Goal: Task Accomplishment & Management: Use online tool/utility

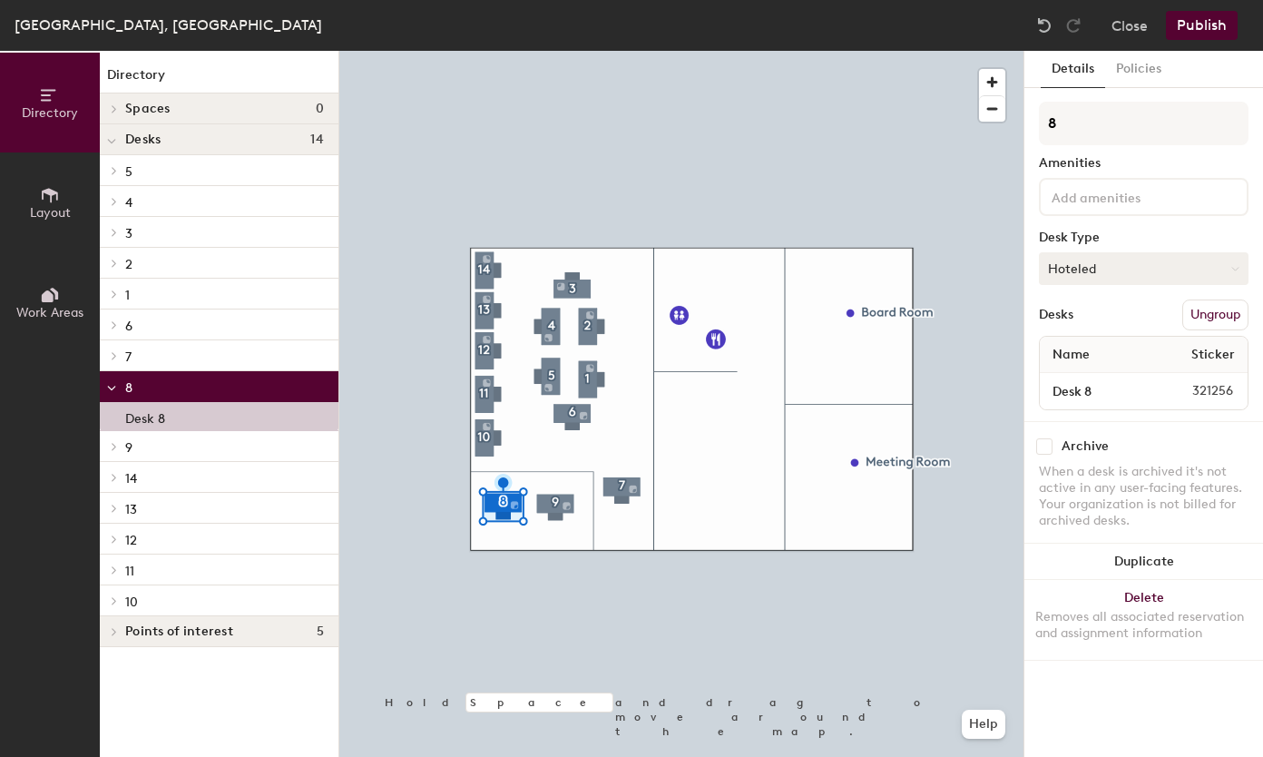
click at [1110, 276] on button "Hoteled" at bounding box center [1144, 268] width 210 height 33
click at [1081, 372] on div "Hoteled" at bounding box center [1130, 379] width 181 height 27
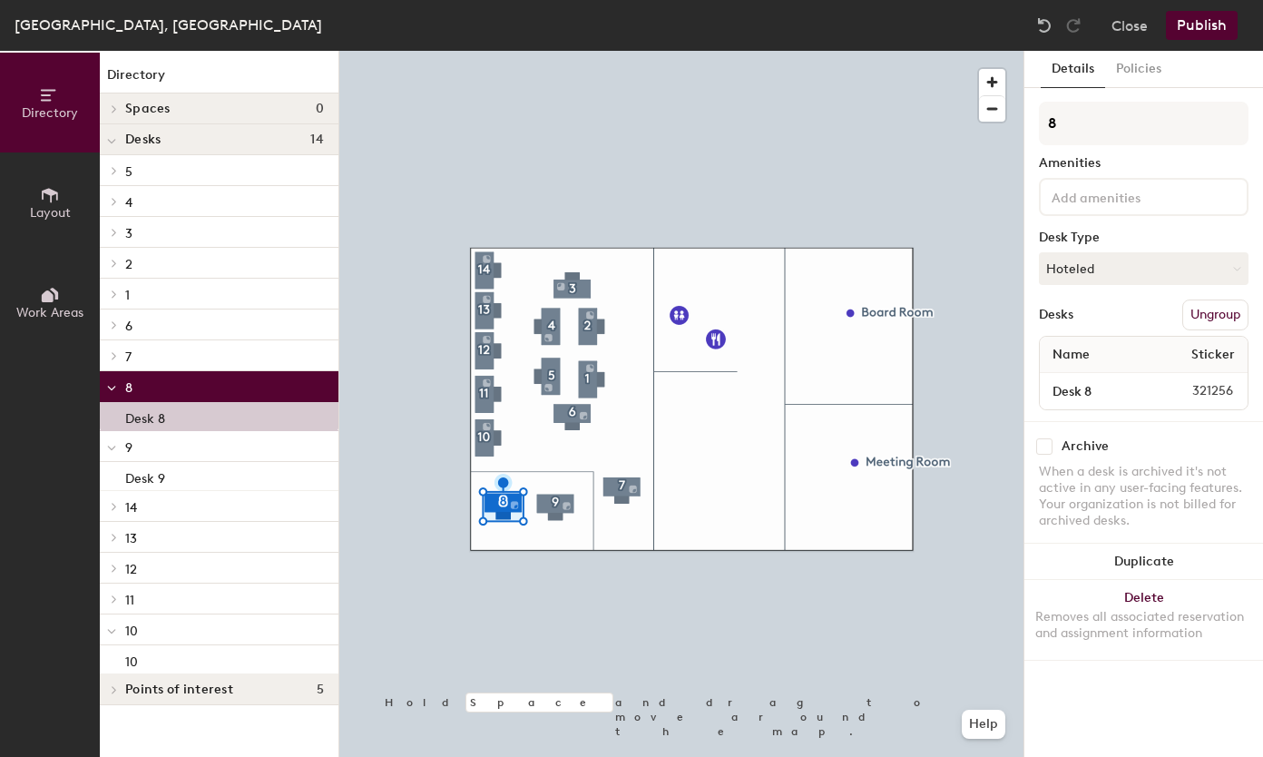
click at [1078, 443] on div "Archive" at bounding box center [1084, 446] width 47 height 15
click at [1047, 445] on input "checkbox" at bounding box center [1044, 446] width 16 height 16
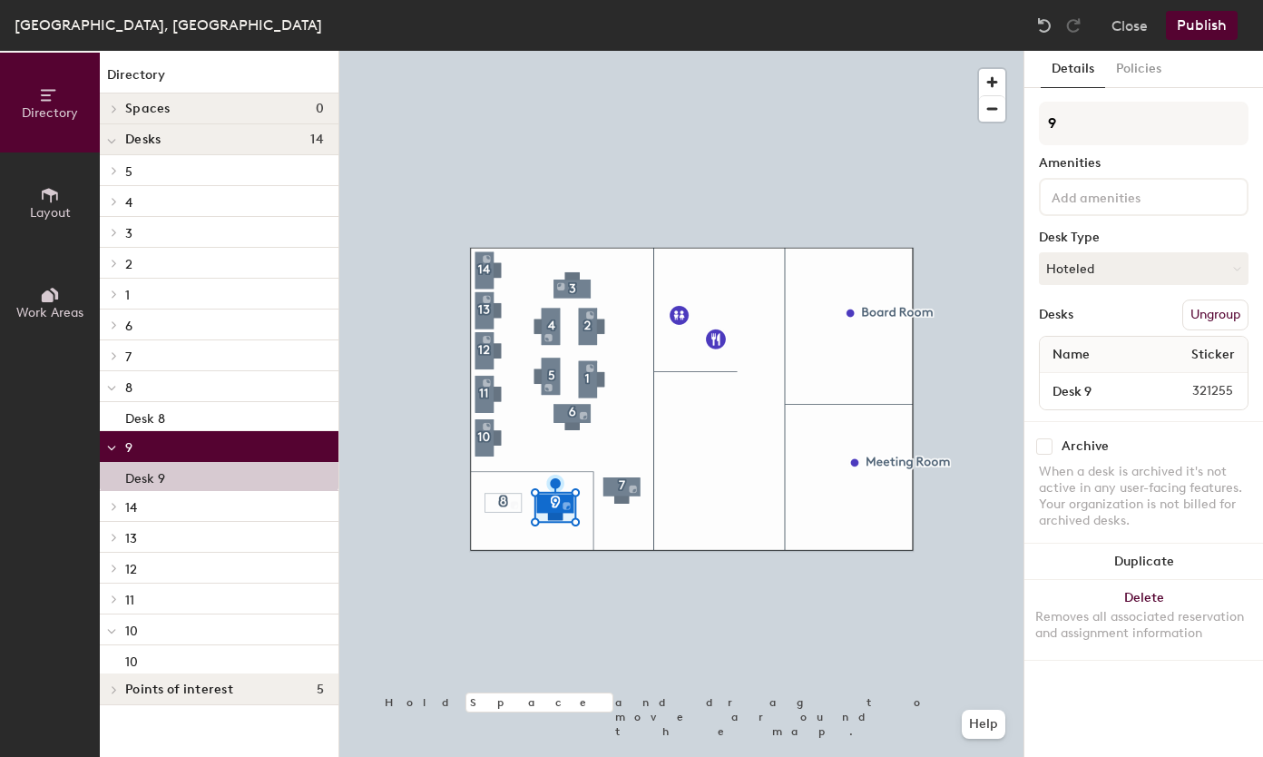
click at [1049, 443] on input "checkbox" at bounding box center [1044, 446] width 16 height 16
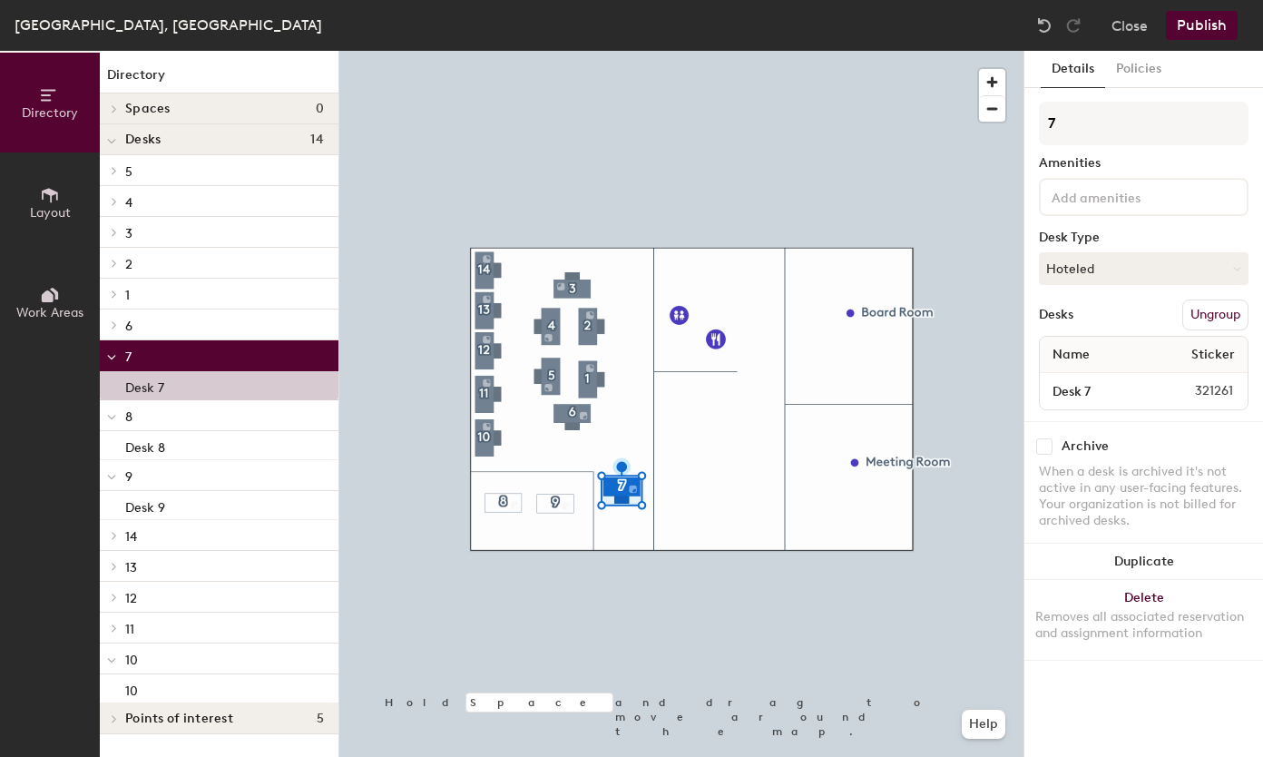
click at [1049, 444] on input "checkbox" at bounding box center [1044, 446] width 16 height 16
checkbox input "true"
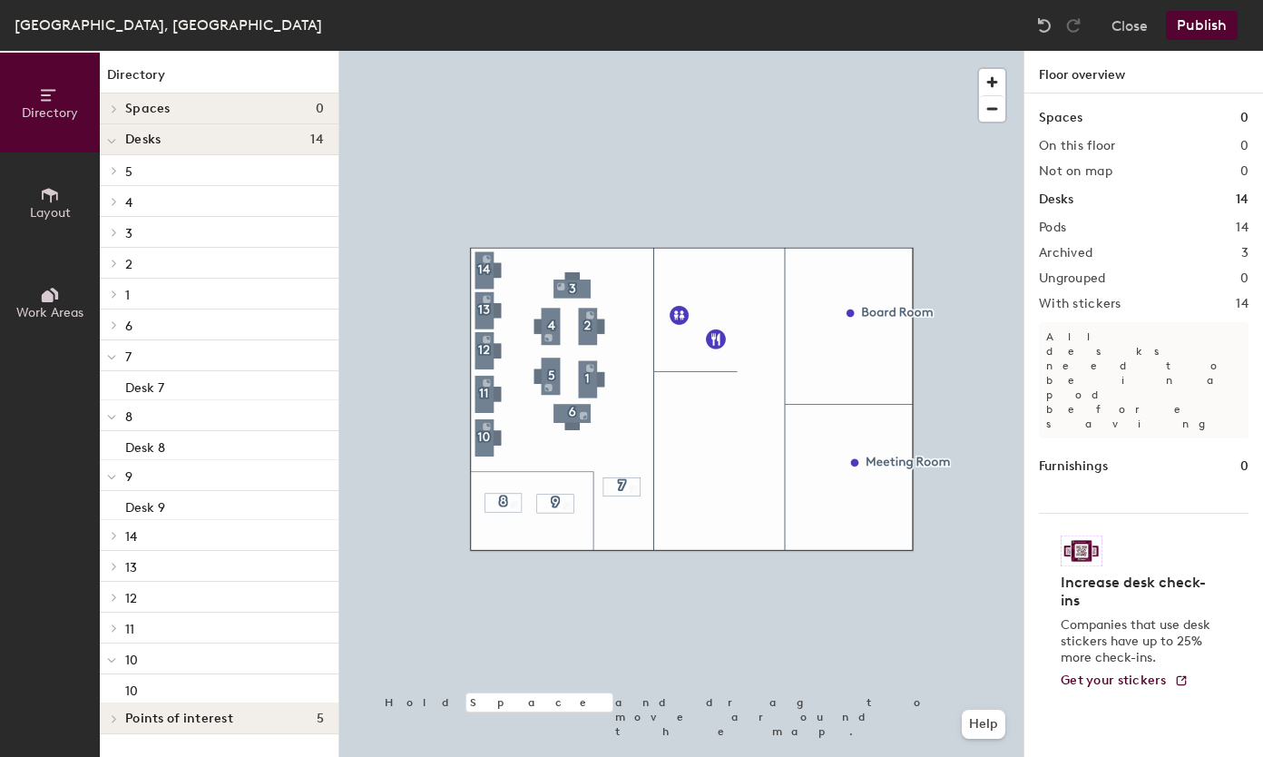
click at [1205, 24] on button "Publish" at bounding box center [1202, 25] width 72 height 29
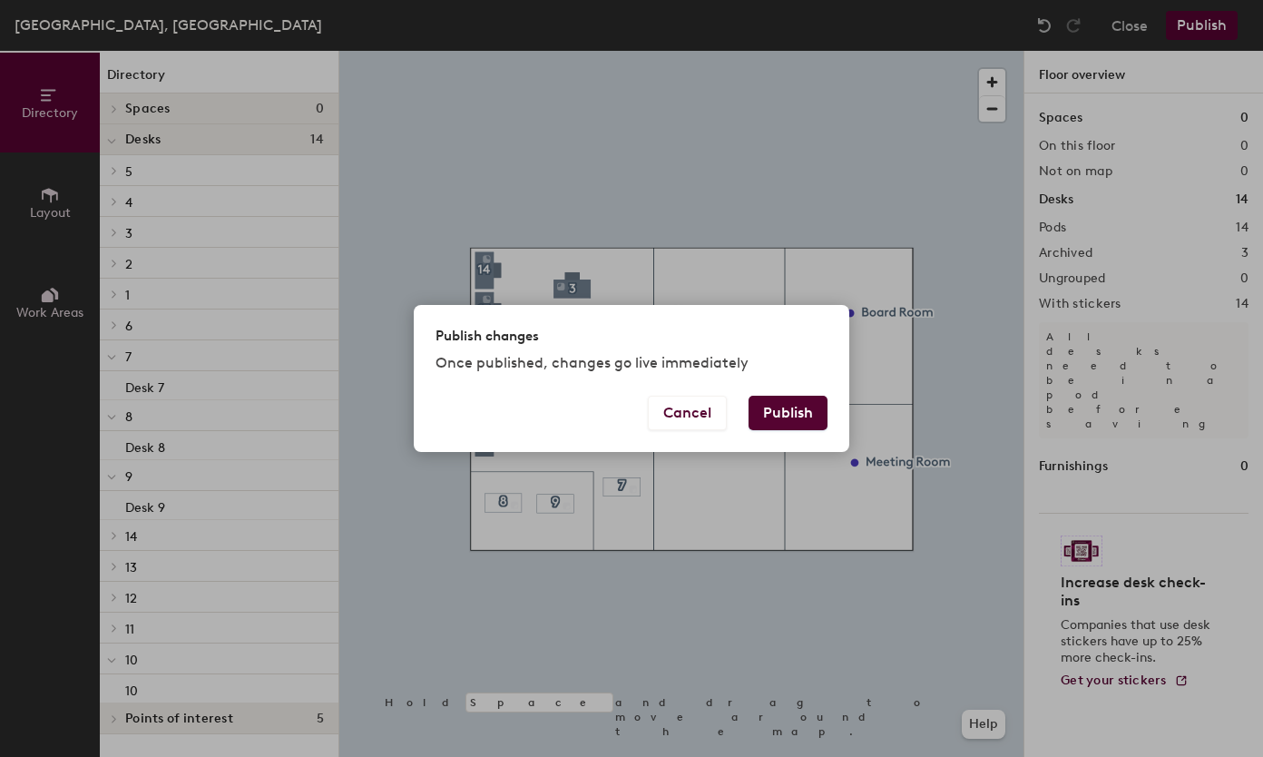
click at [801, 417] on button "Publish" at bounding box center [787, 413] width 79 height 34
